Goal: Complete application form

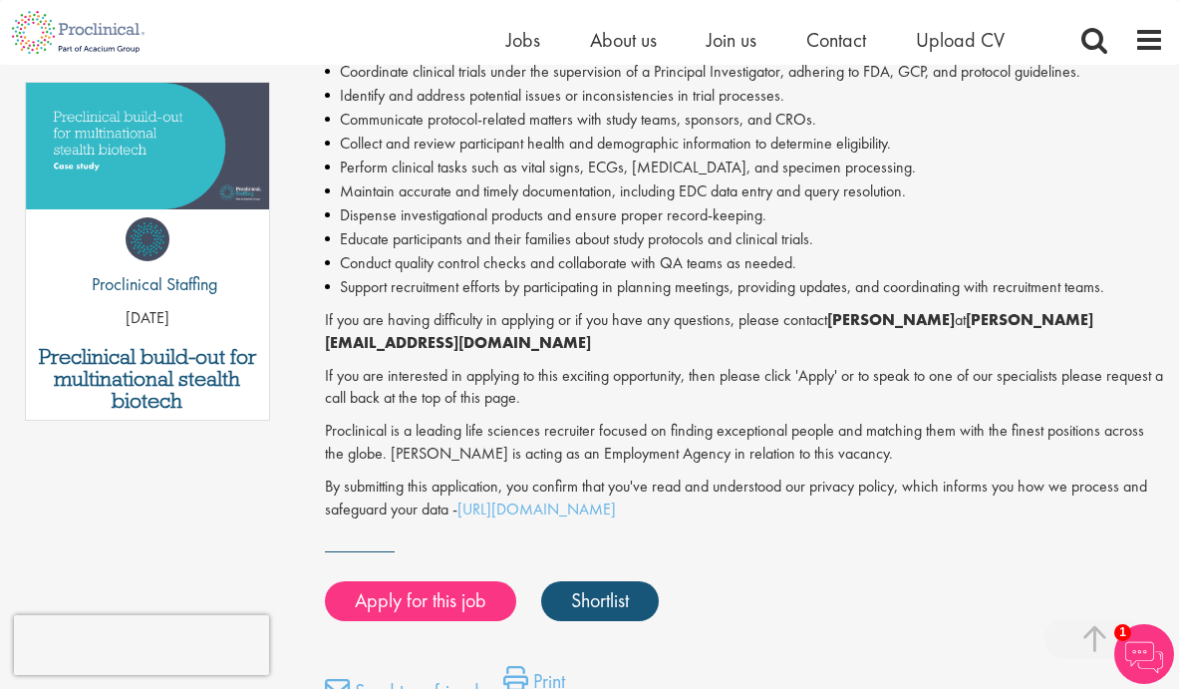
scroll to position [993, 0]
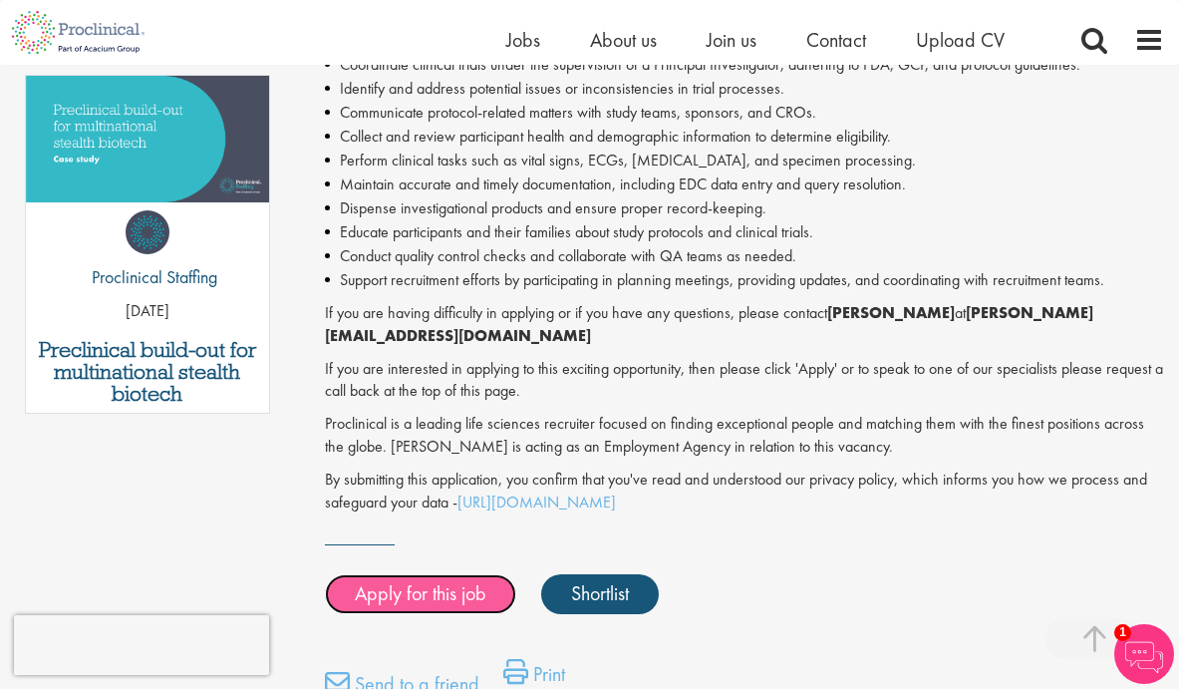
click at [419, 574] on link "Apply for this job" at bounding box center [420, 594] width 191 height 40
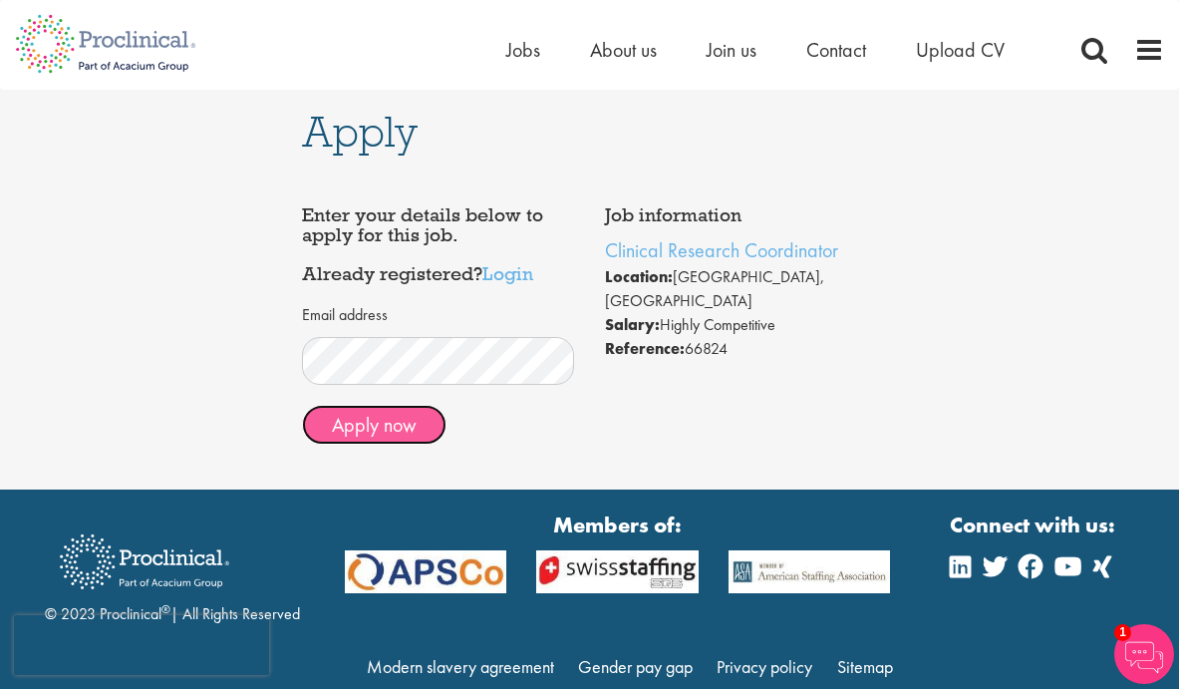
click at [418, 433] on button "Apply now" at bounding box center [374, 425] width 145 height 40
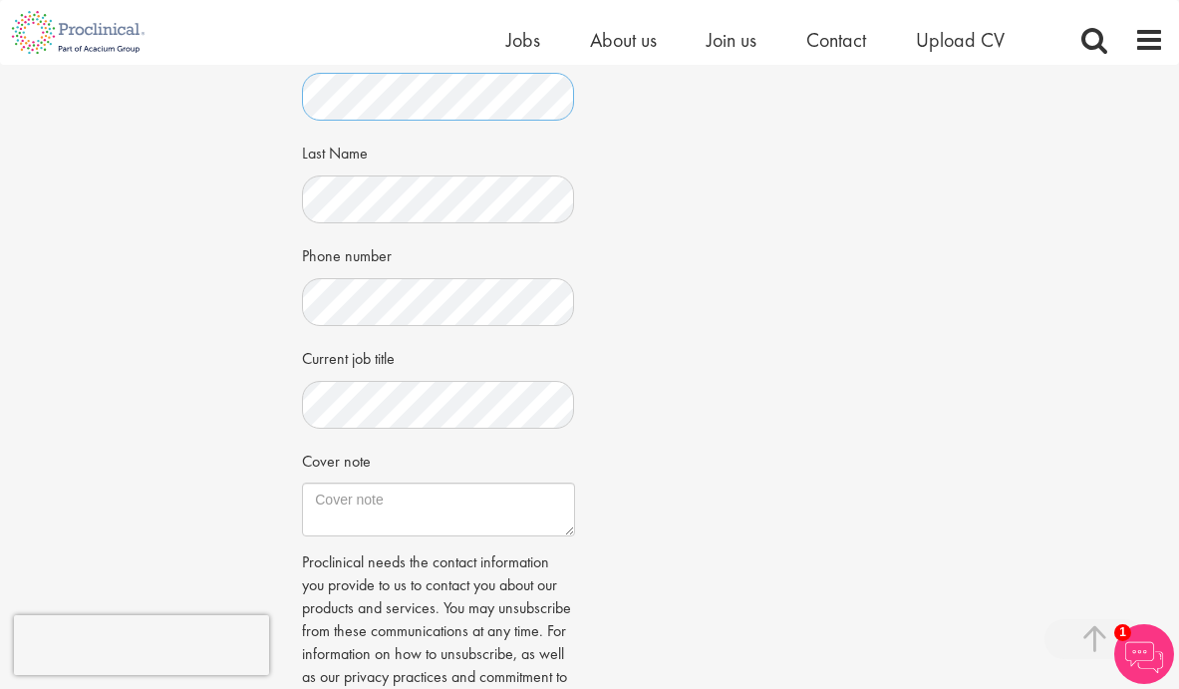
scroll to position [408, 0]
click at [493, 508] on textarea "Cover note" at bounding box center [438, 506] width 272 height 54
paste textarea "I am a collaborative professional, driven by the potential to make a meaningful…"
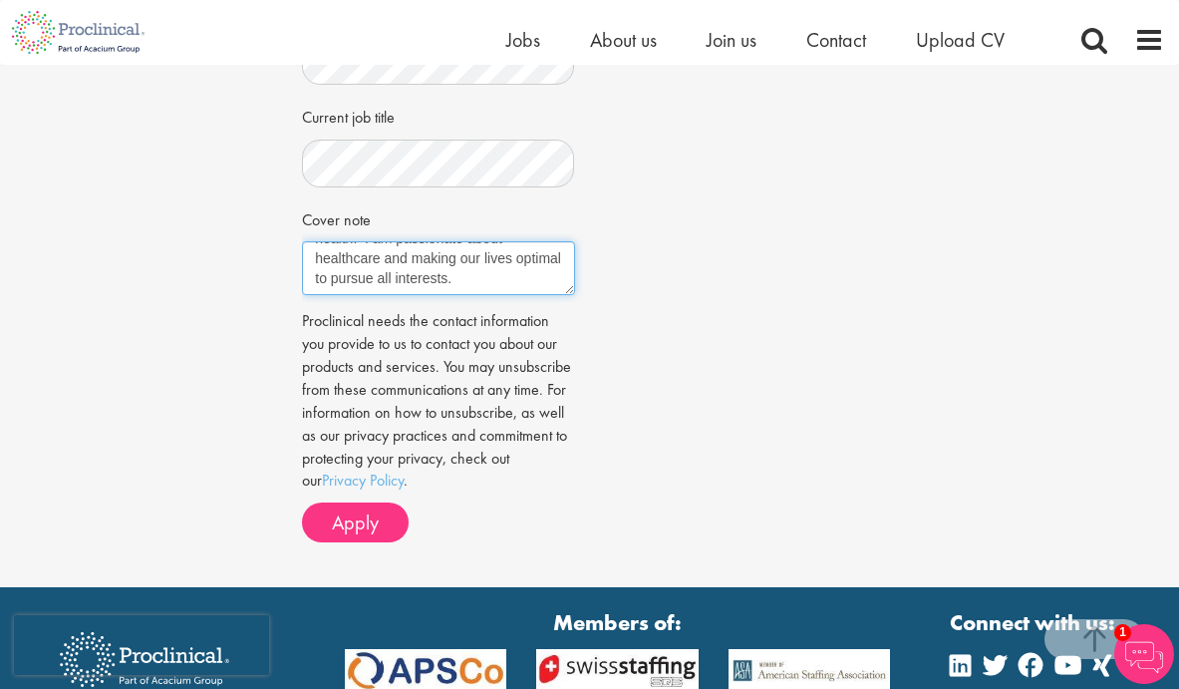
scroll to position [657, 0]
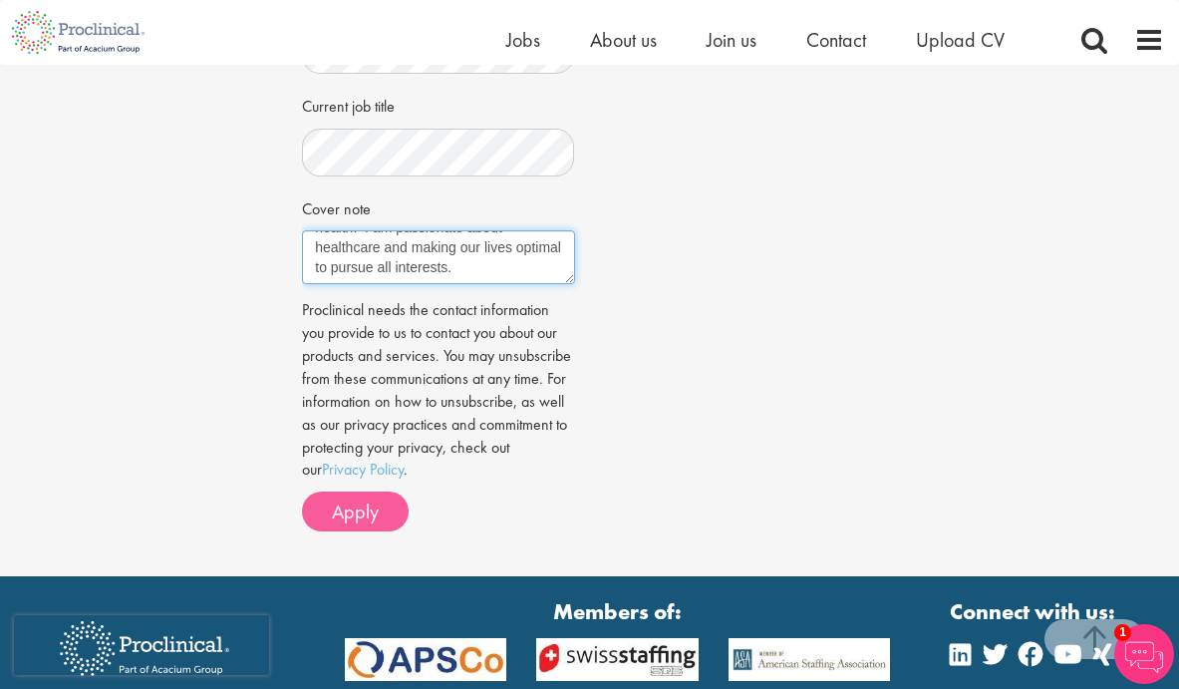
type textarea "I am a collaborative professional, driven by the potential to make a meaningful…"
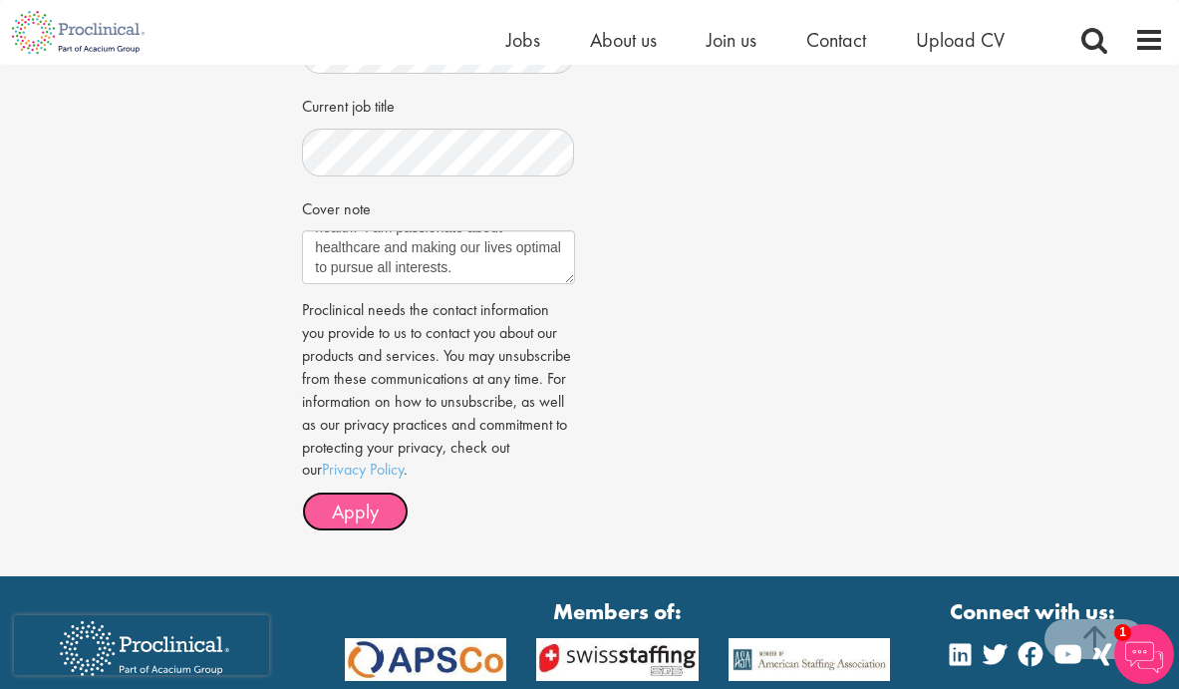
click at [347, 498] on span "Apply" at bounding box center [355, 511] width 47 height 26
